Goal: Navigation & Orientation: Find specific page/section

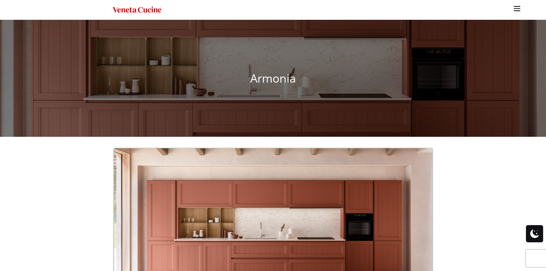
click at [138, 11] on img "Site" at bounding box center [137, 10] width 49 height 8
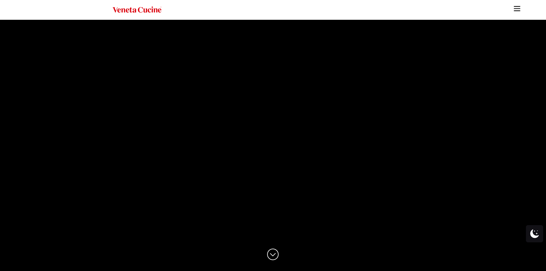
click at [519, 9] on img "Site" at bounding box center [517, 8] width 9 height 9
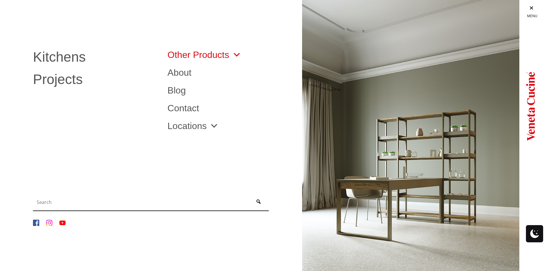
click at [239, 56] on span "Site" at bounding box center [235, 54] width 12 height 9
click at [237, 55] on span "Site" at bounding box center [235, 54] width 12 height 9
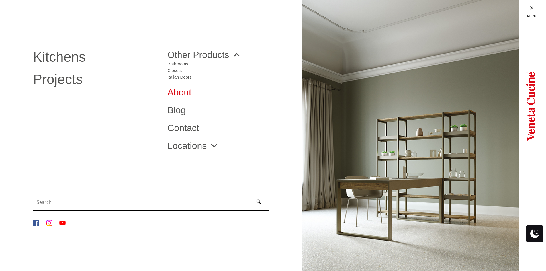
click at [180, 94] on link "About" at bounding box center [230, 92] width 126 height 9
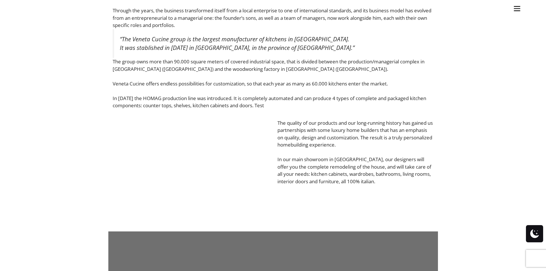
scroll to position [143, 0]
